Goal: Information Seeking & Learning: Compare options

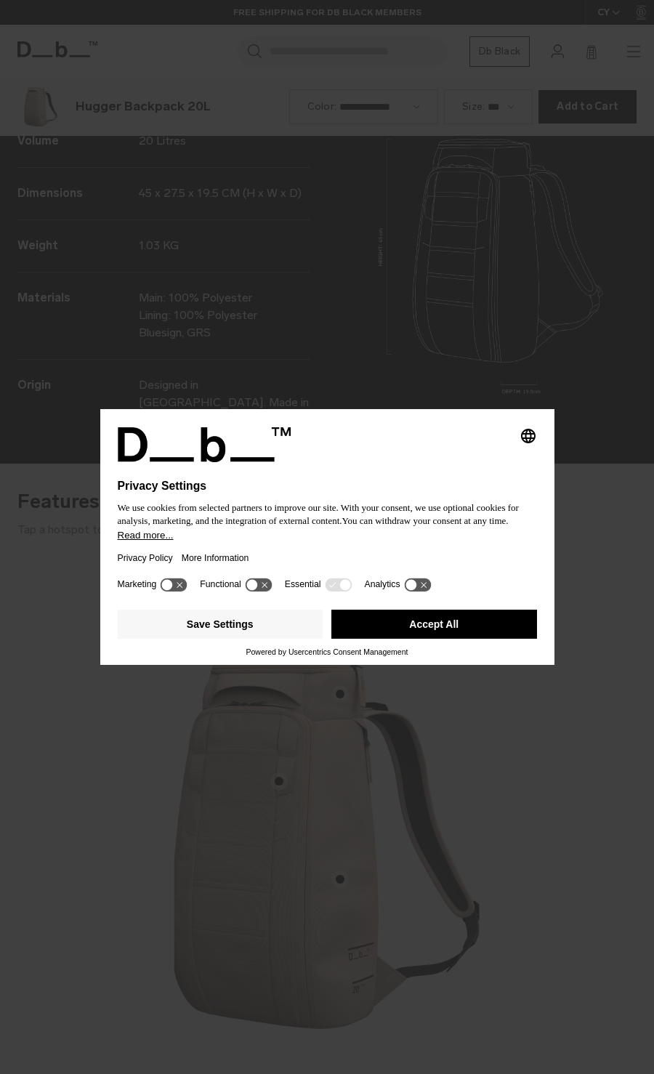
scroll to position [2147, 0]
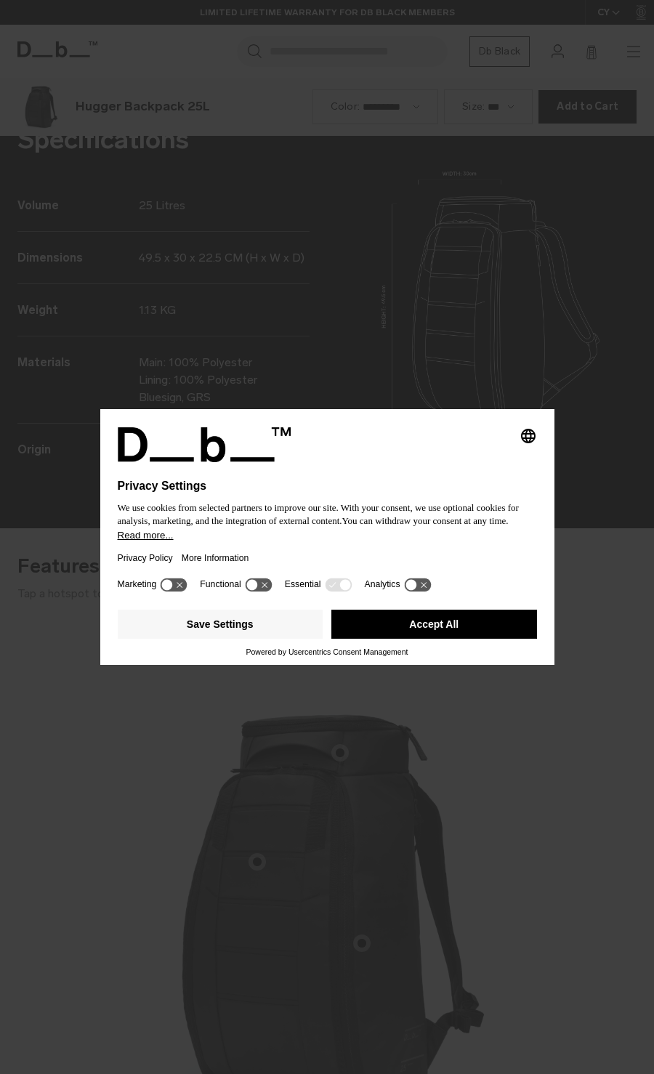
scroll to position [2147, 0]
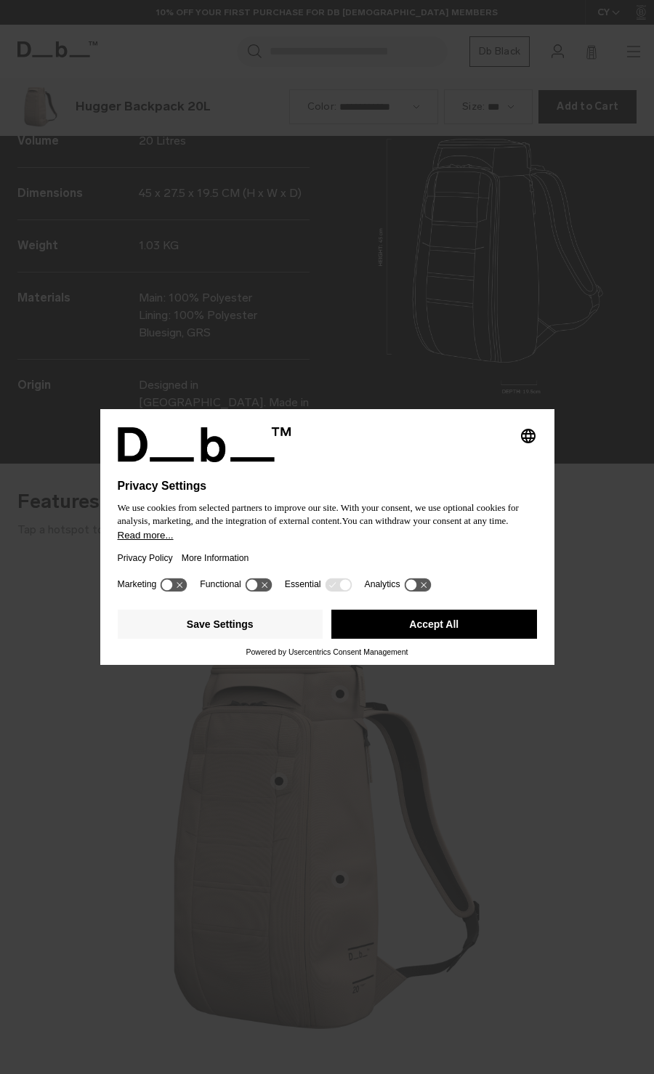
scroll to position [2147, 0]
